Goal: Information Seeking & Learning: Learn about a topic

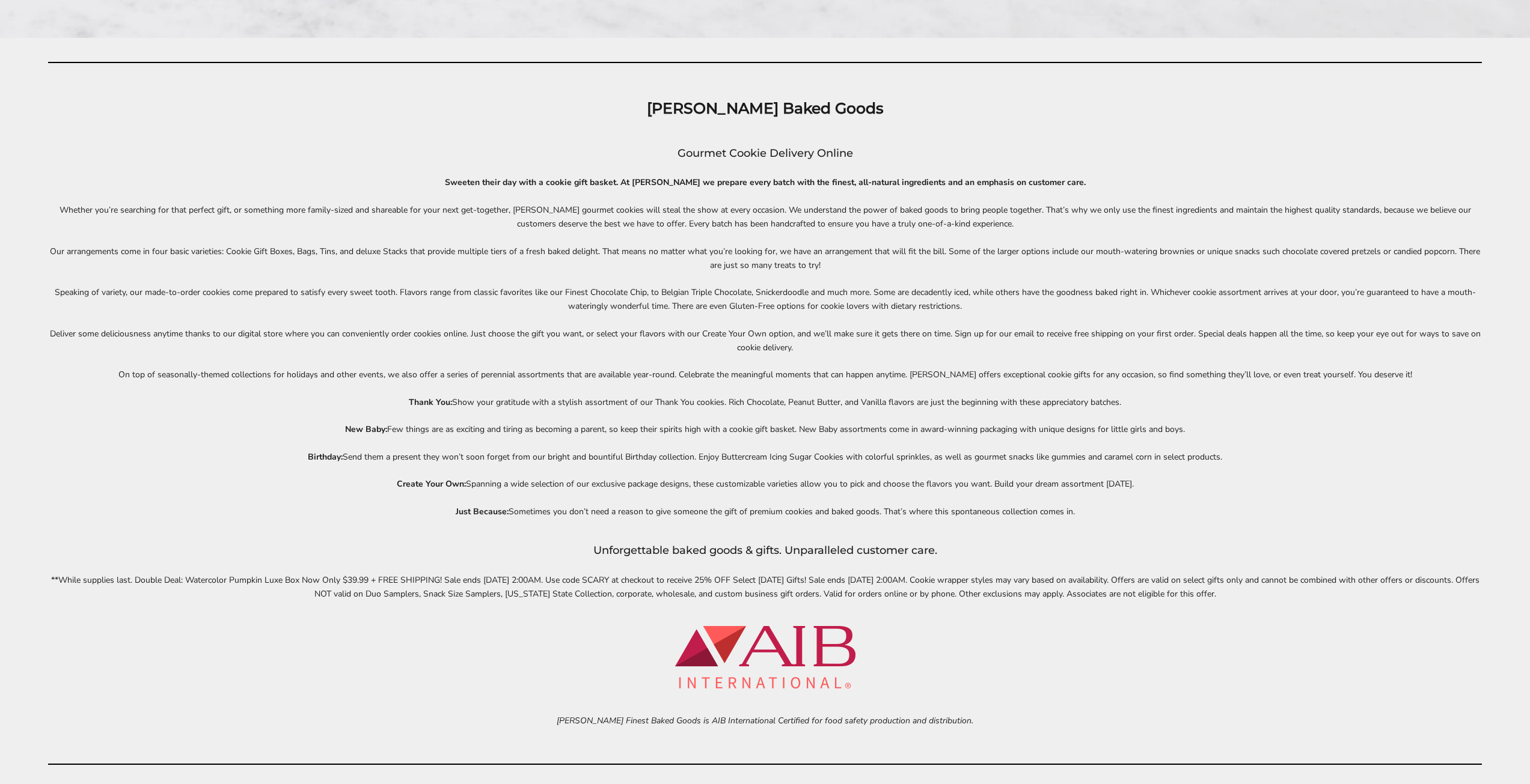
scroll to position [6174, 0]
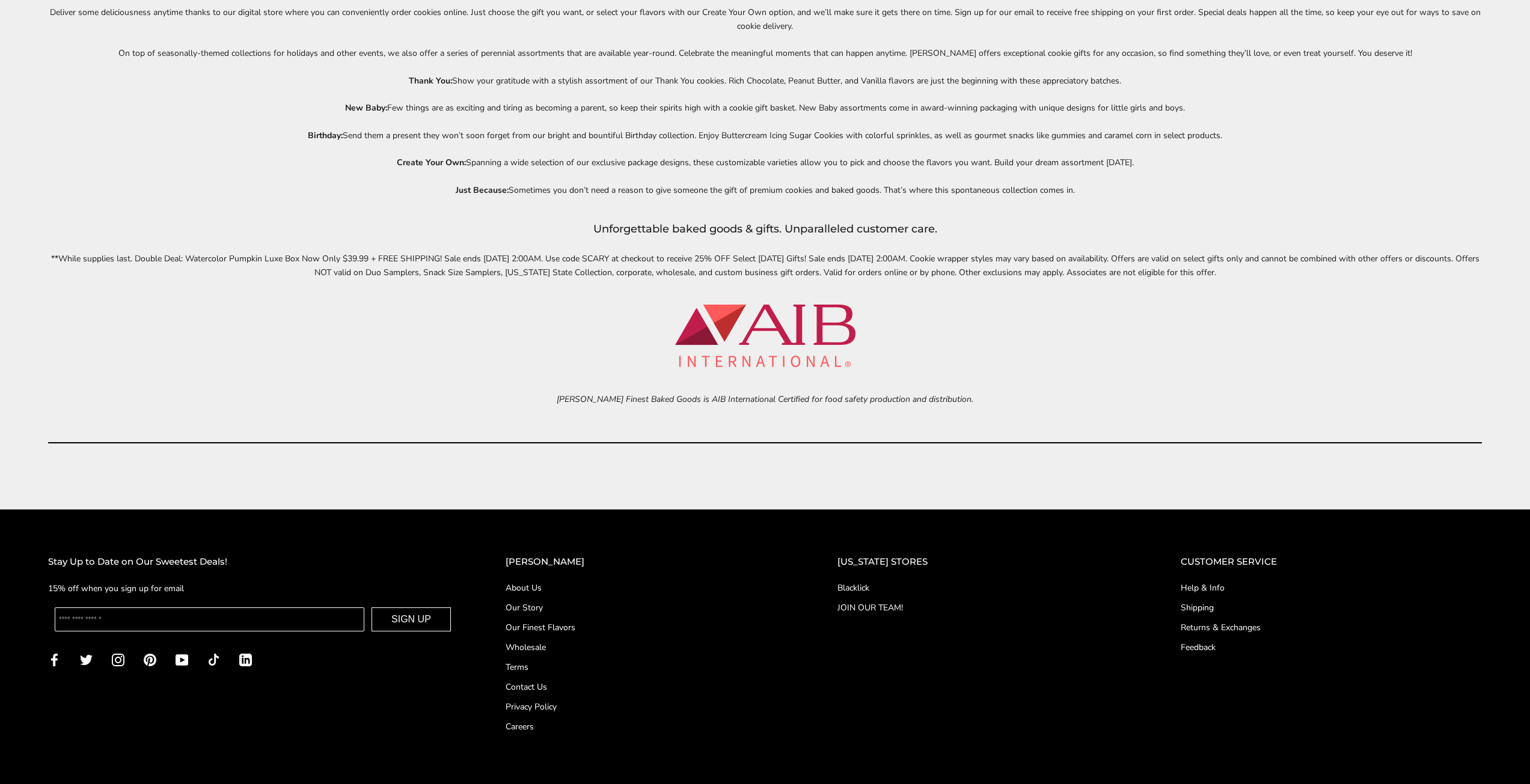
click at [560, 586] on link "About Us" at bounding box center [647, 588] width 284 height 13
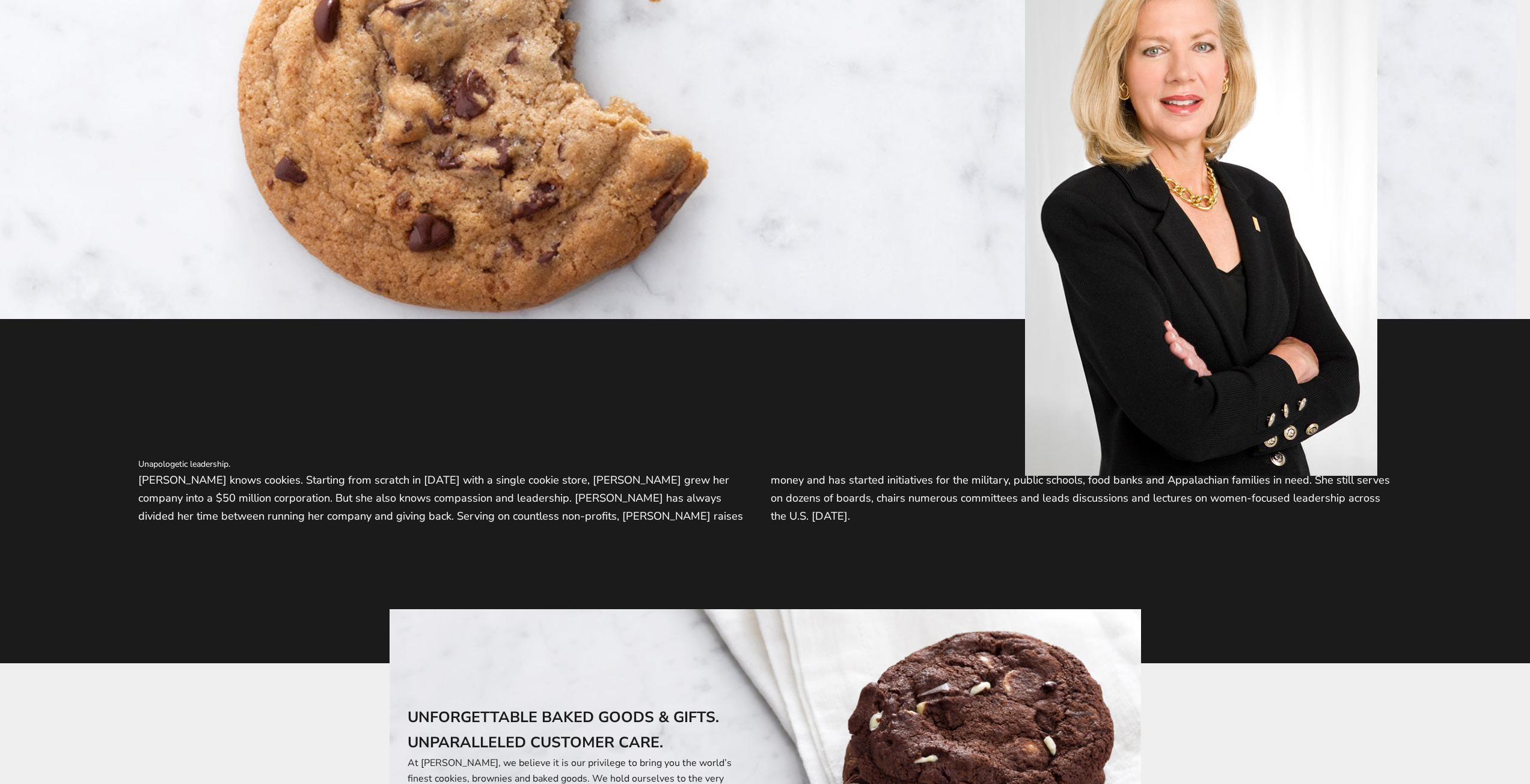
scroll to position [601, 0]
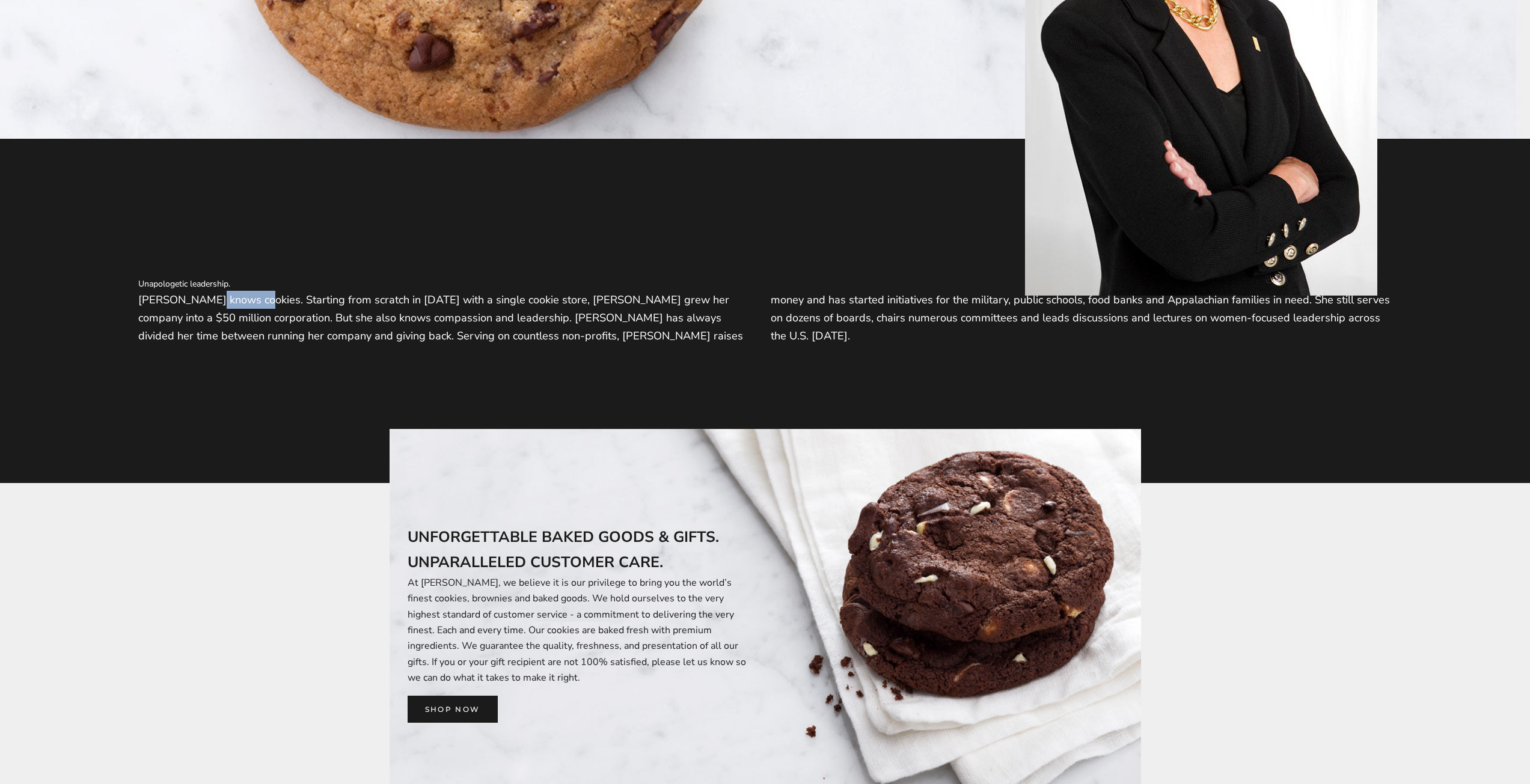
drag, startPoint x: 139, startPoint y: 302, endPoint x: 187, endPoint y: 308, distance: 48.4
click at [187, 308] on p "Cheryl Krueger knows cookies. Starting from scratch in 1981 with a single cooki…" at bounding box center [765, 318] width 1253 height 54
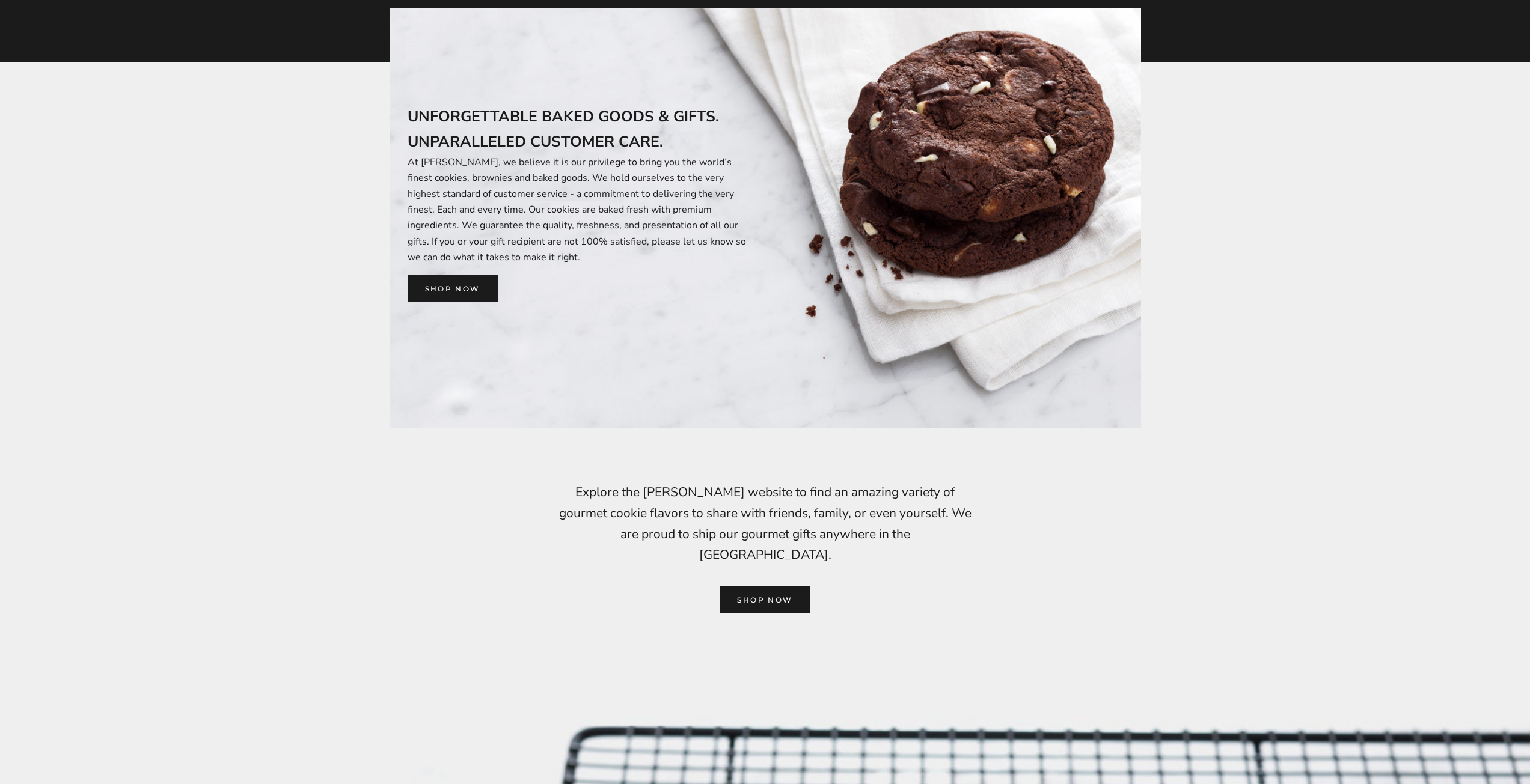
scroll to position [1142, 0]
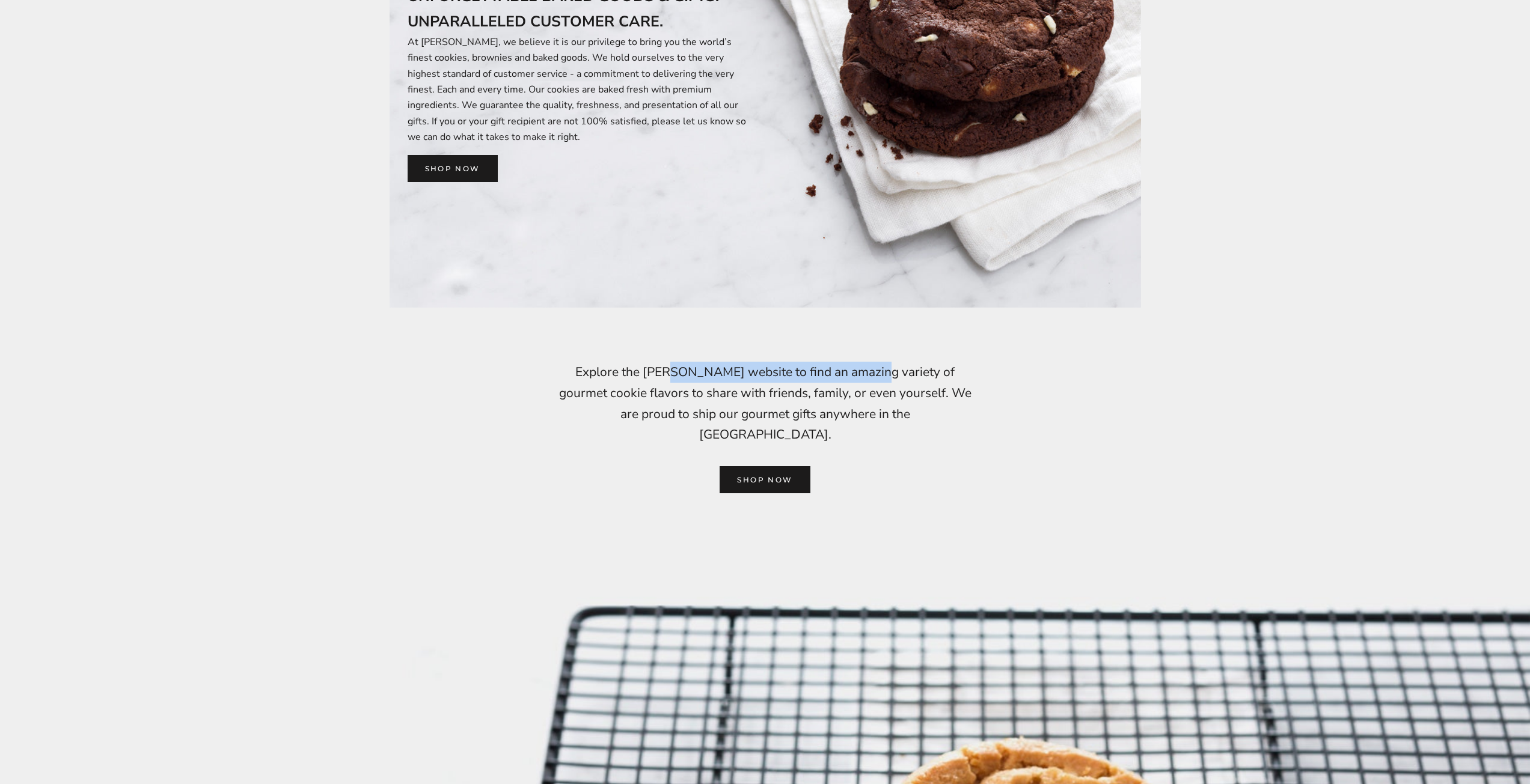
drag, startPoint x: 611, startPoint y: 368, endPoint x: 805, endPoint y: 375, distance: 194.1
click at [805, 375] on p "Explore the C.Krueger’s website to find an amazing variety of gourmet cookie fl…" at bounding box center [765, 427] width 421 height 131
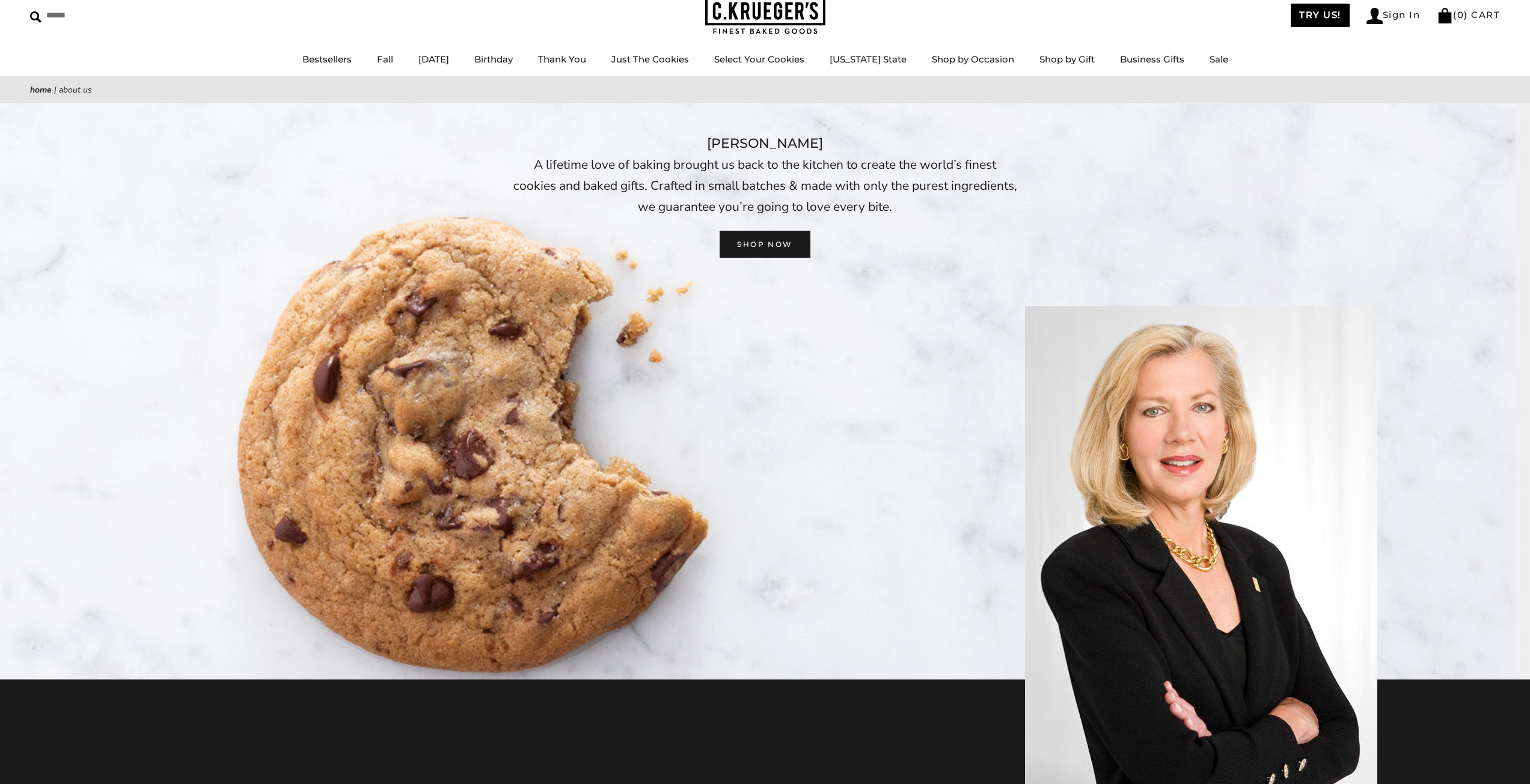
scroll to position [0, 0]
